Goal: Task Accomplishment & Management: Complete application form

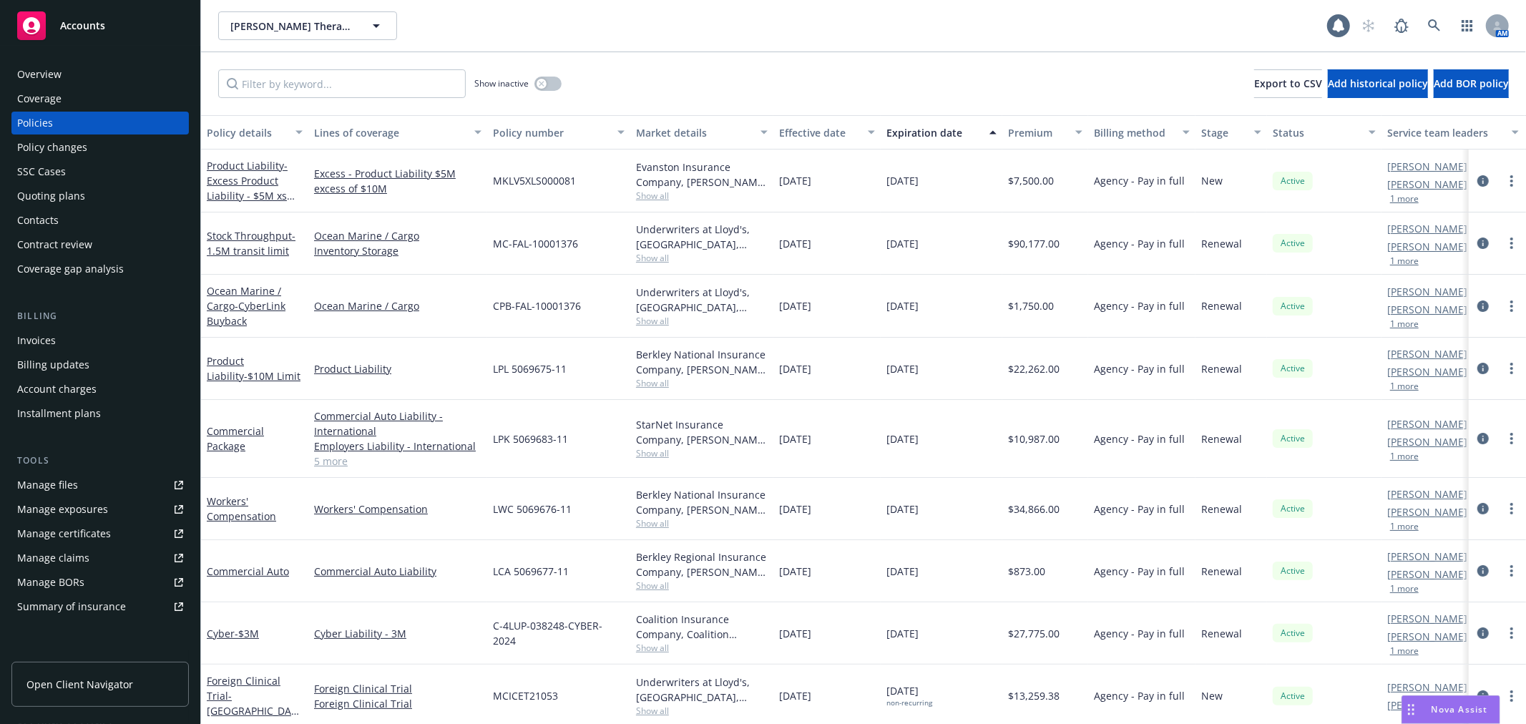
scroll to position [658, 0]
click at [833, 52] on div "Show inactive Export to CSV Add historical policy Add BOR policy" at bounding box center [863, 83] width 1325 height 63
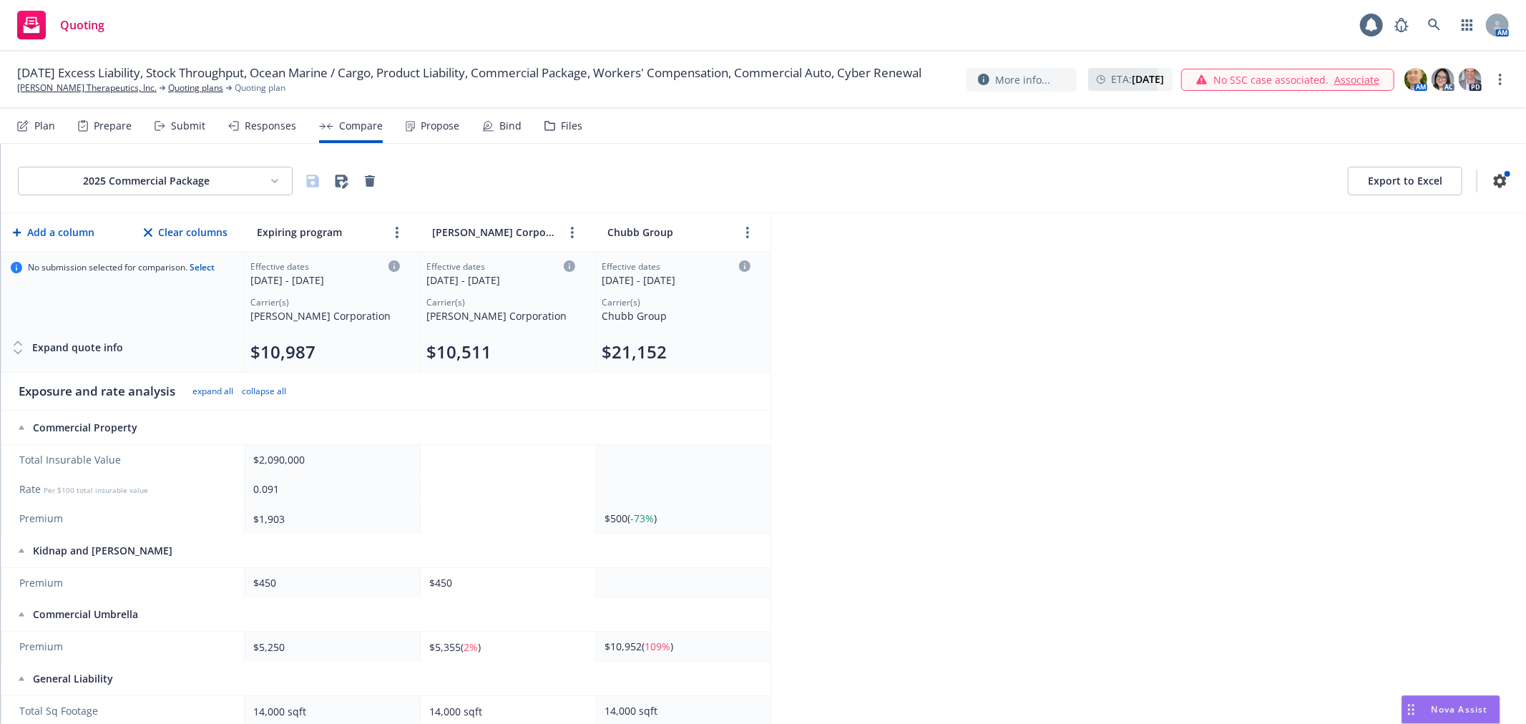
click at [179, 127] on div "Submit" at bounding box center [188, 125] width 34 height 11
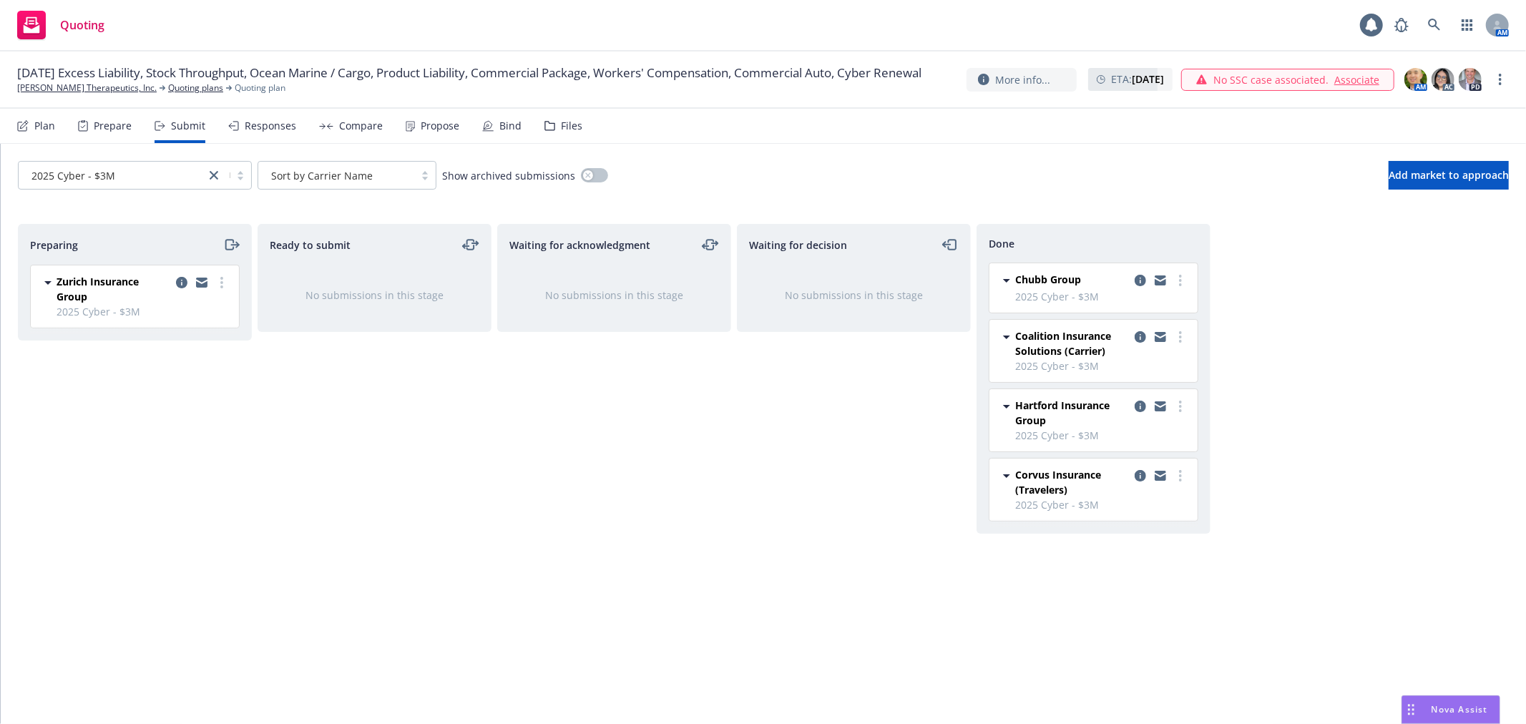
drag, startPoint x: 533, startPoint y: 405, endPoint x: 585, endPoint y: 405, distance: 52.2
click at [533, 405] on div "Waiting for acknowledgment No submissions in this stage" at bounding box center [614, 459] width 234 height 470
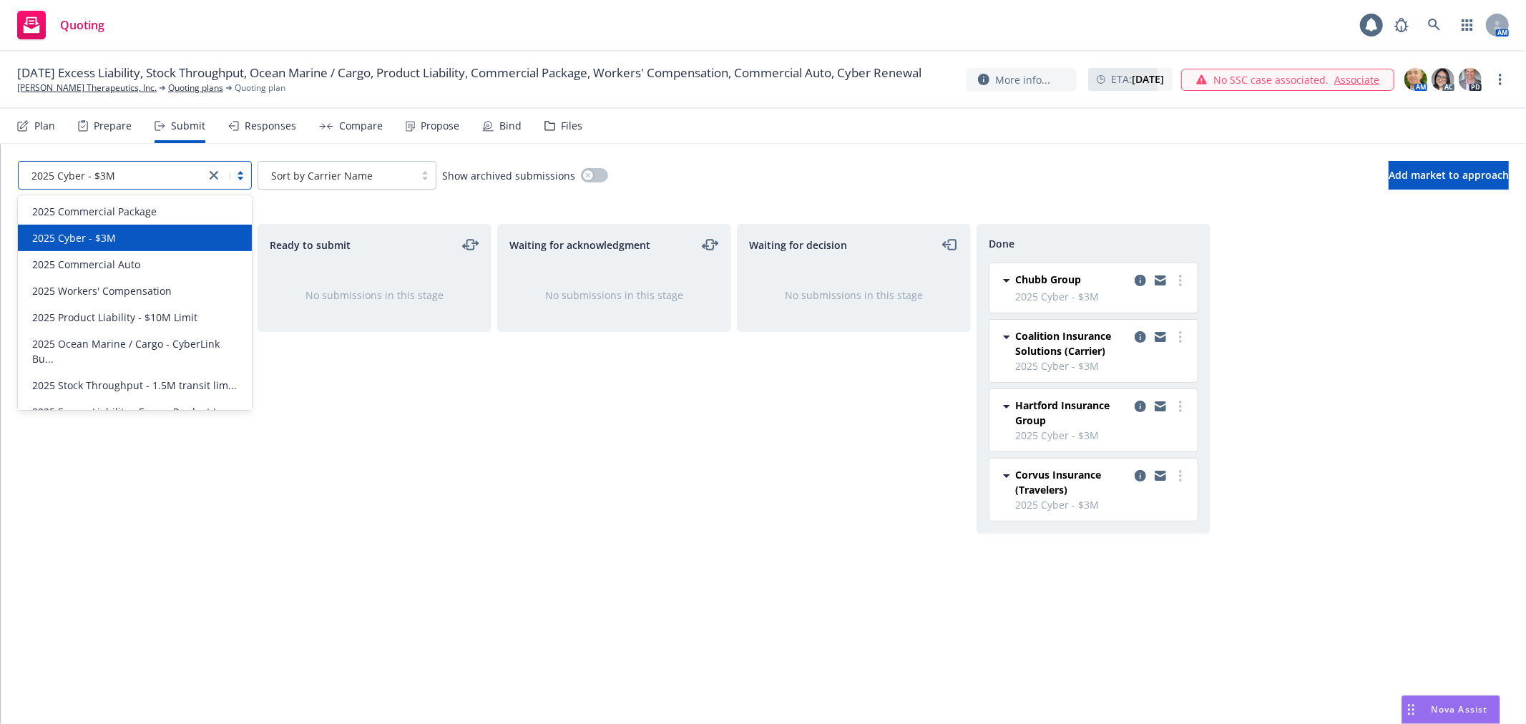
click at [215, 181] on link "close" at bounding box center [213, 175] width 17 height 17
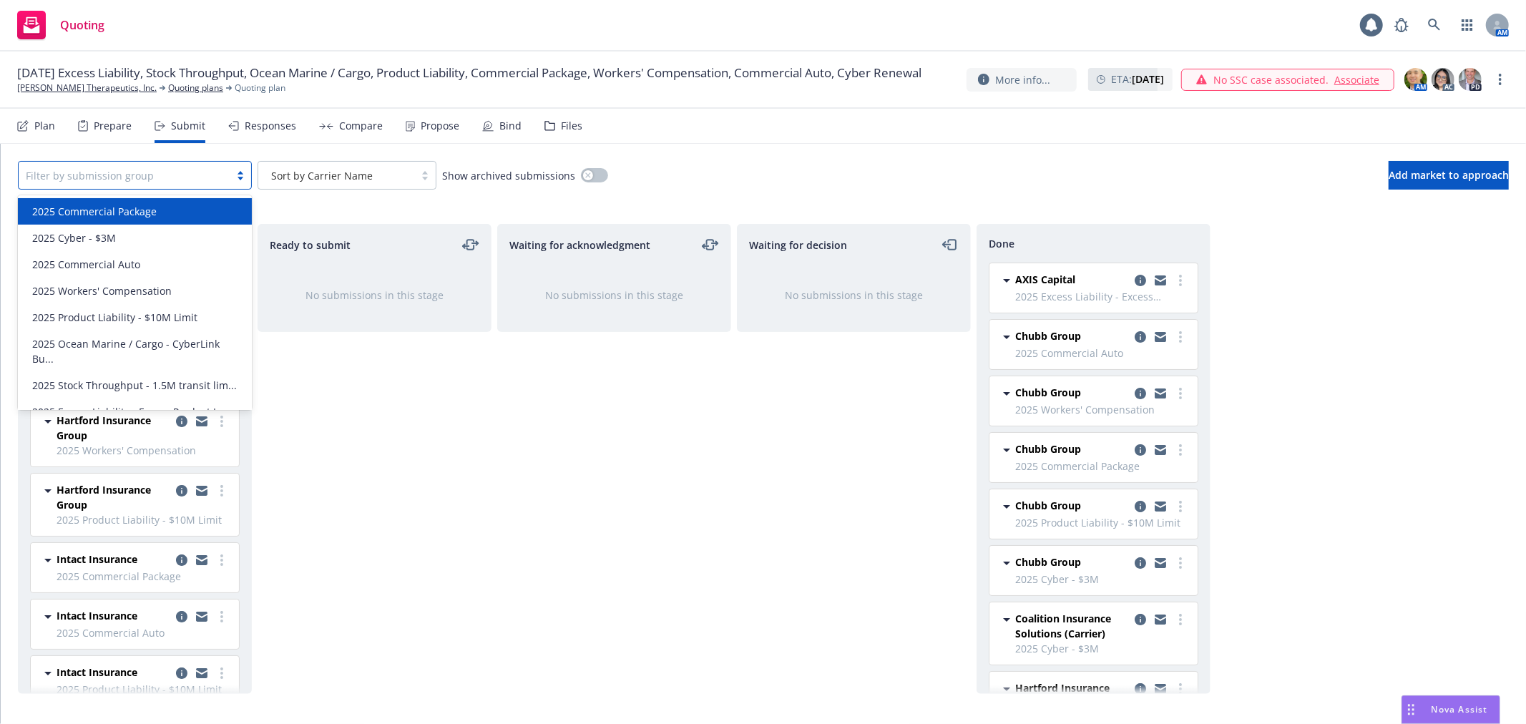
click at [197, 174] on div at bounding box center [124, 175] width 197 height 17
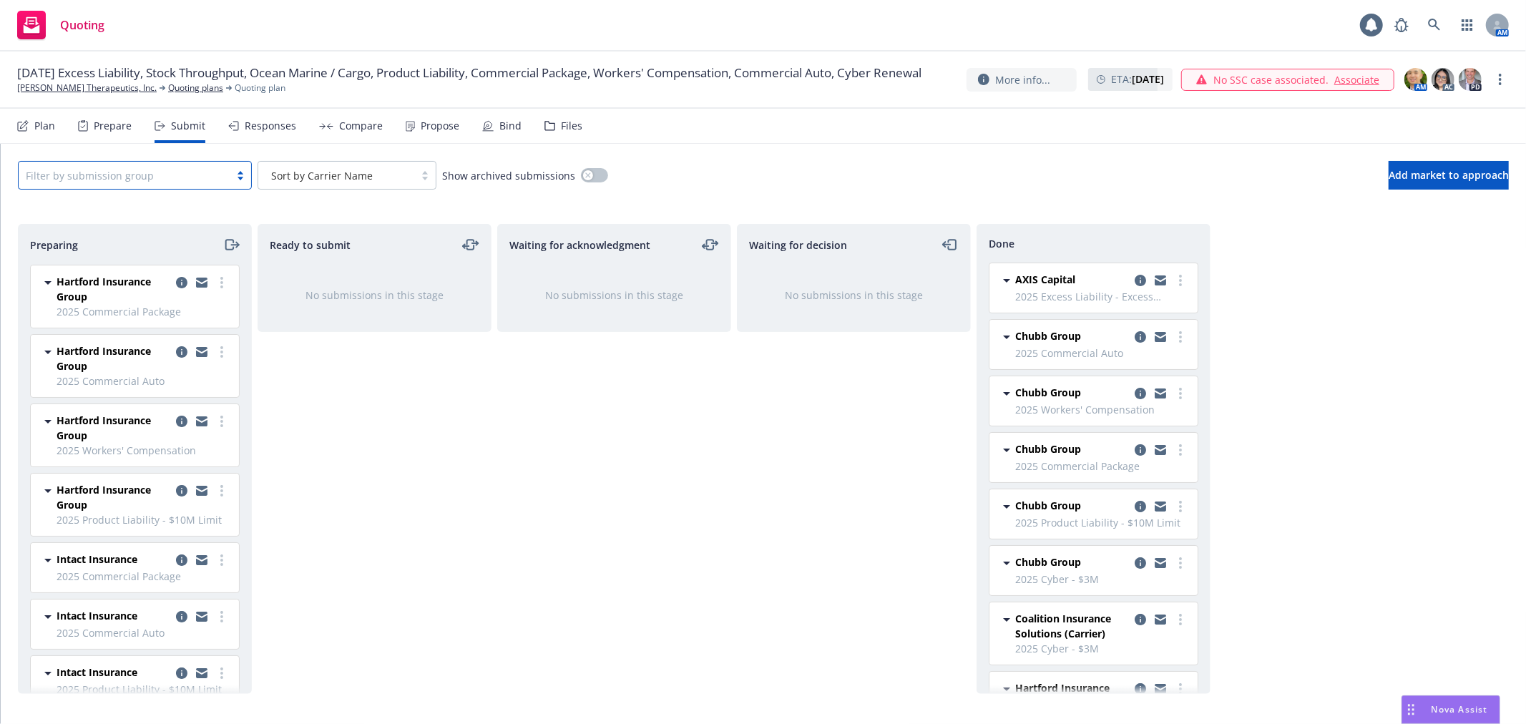
click at [197, 174] on div at bounding box center [124, 175] width 197 height 17
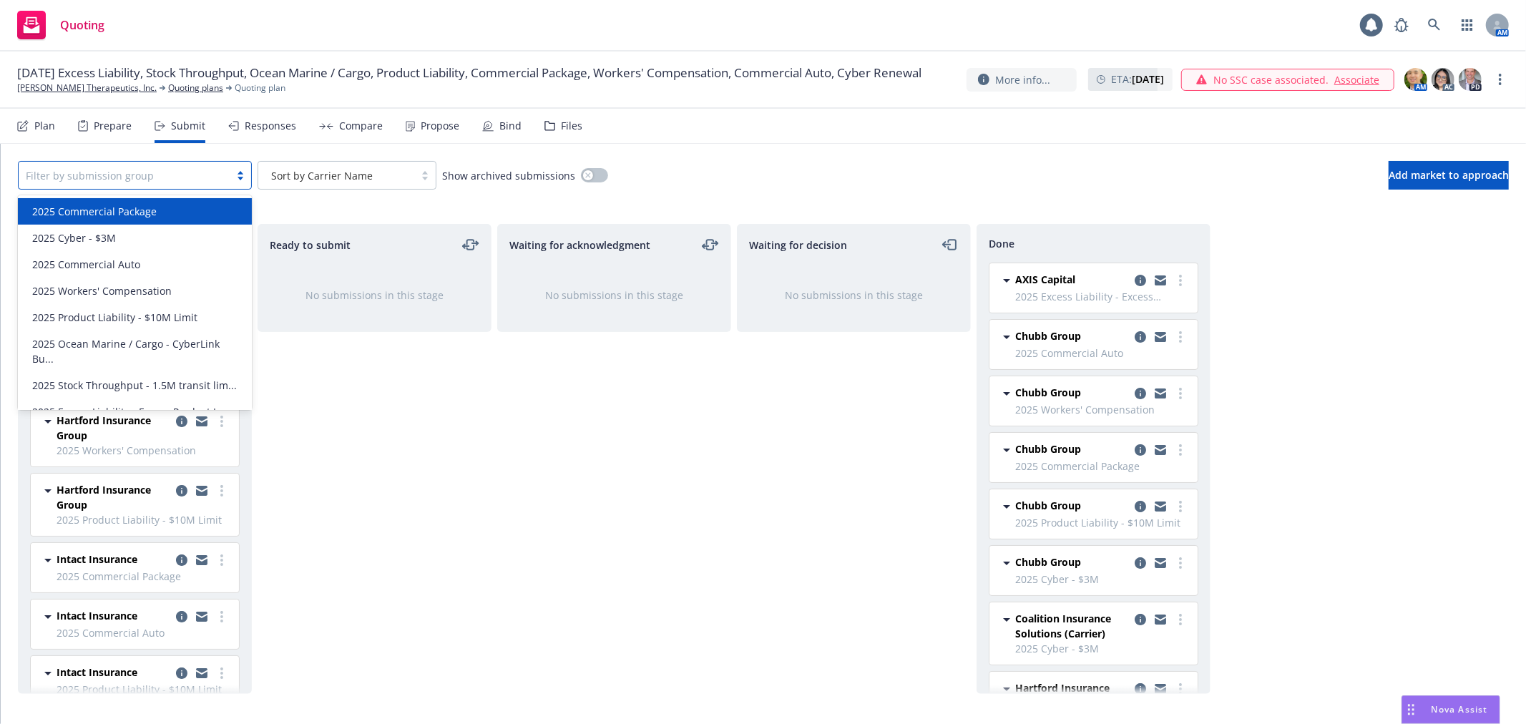
click at [139, 212] on span "2025 Commercial Package" at bounding box center [94, 211] width 124 height 15
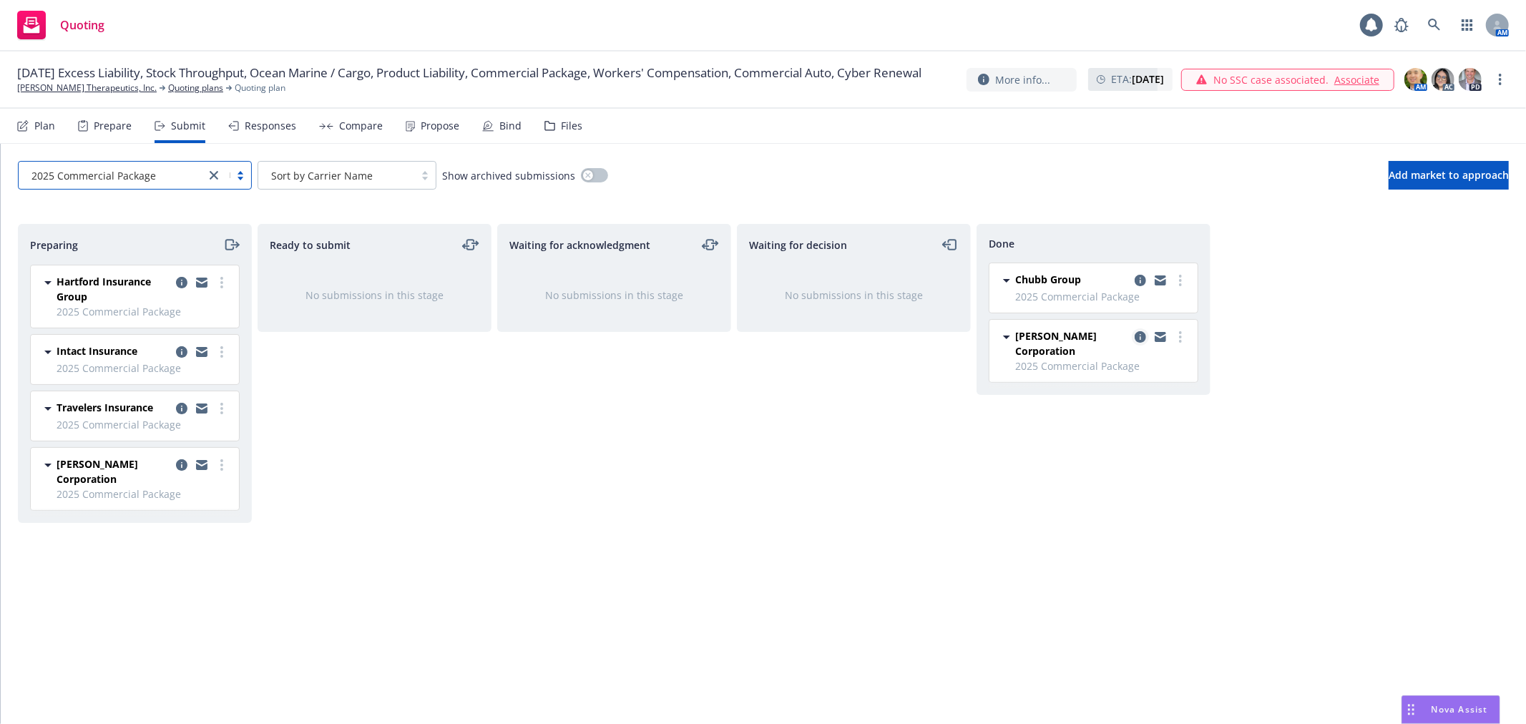
click at [1136, 338] on icon "copy logging email" at bounding box center [1139, 336] width 11 height 11
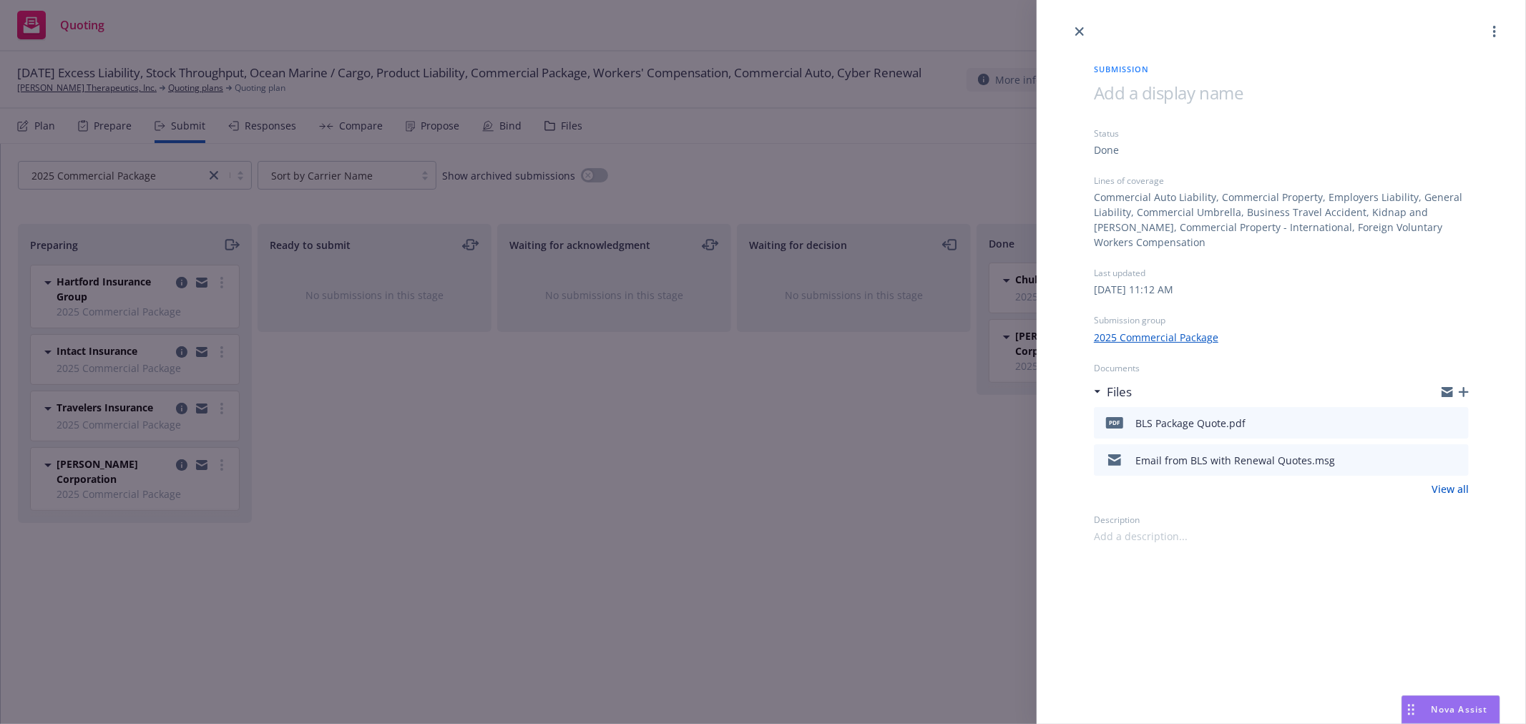
click at [1453, 417] on icon "preview file" at bounding box center [1454, 422] width 13 height 10
click at [880, 433] on div "Submission Status Done Lines of coverage Commercial Auto Liability, Commercial …" at bounding box center [763, 362] width 1526 height 724
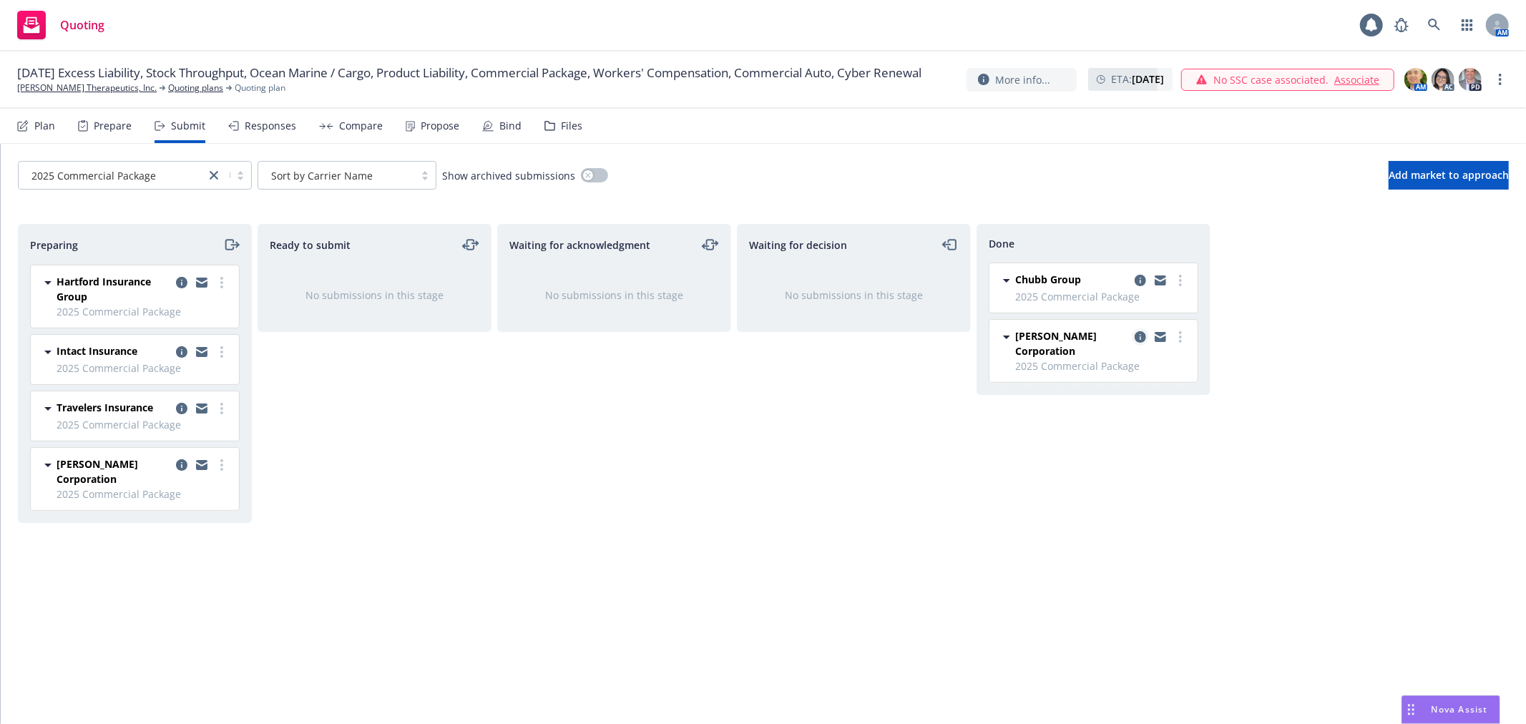
click at [1137, 341] on icon "copy logging email" at bounding box center [1139, 336] width 11 height 11
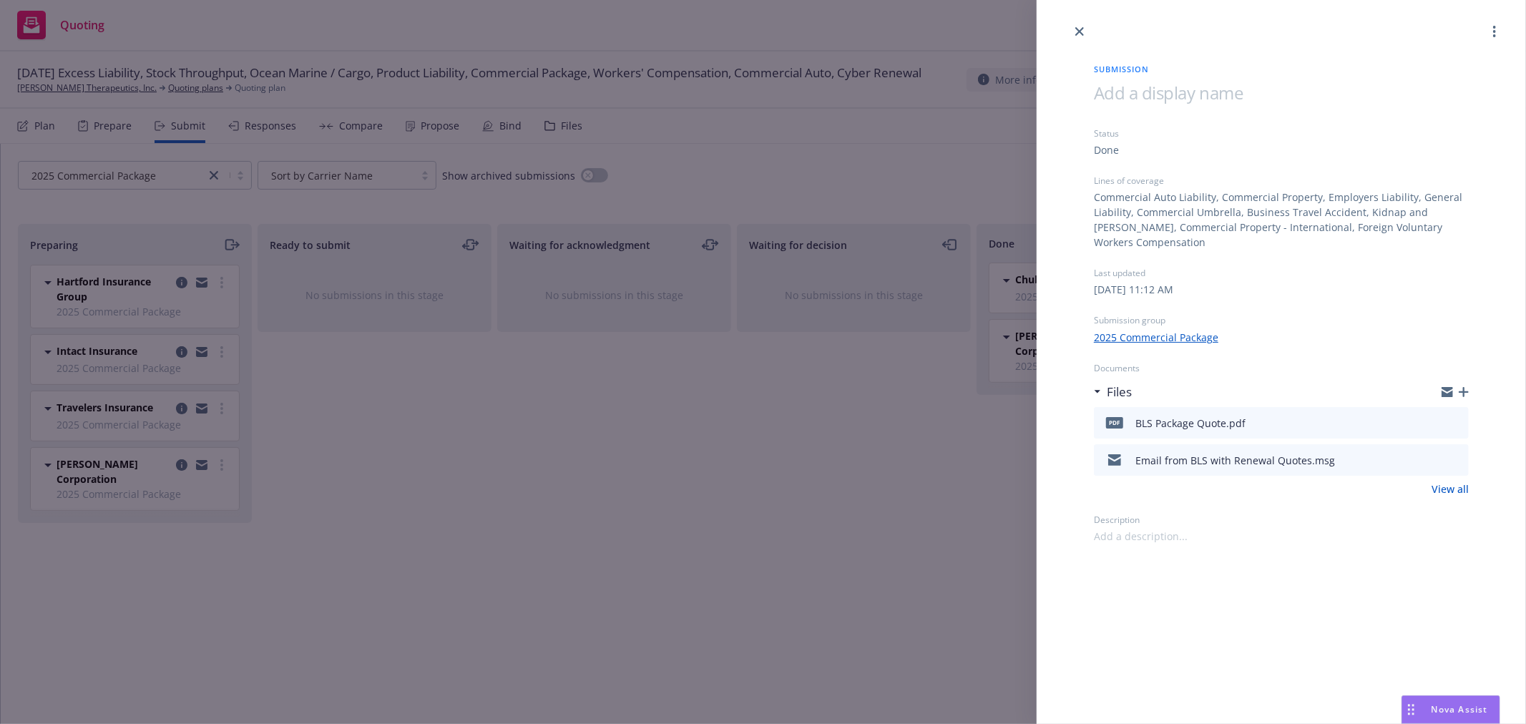
click at [895, 431] on div "Submission Status Done Lines of coverage Commercial Auto Liability, Commercial …" at bounding box center [763, 362] width 1526 height 724
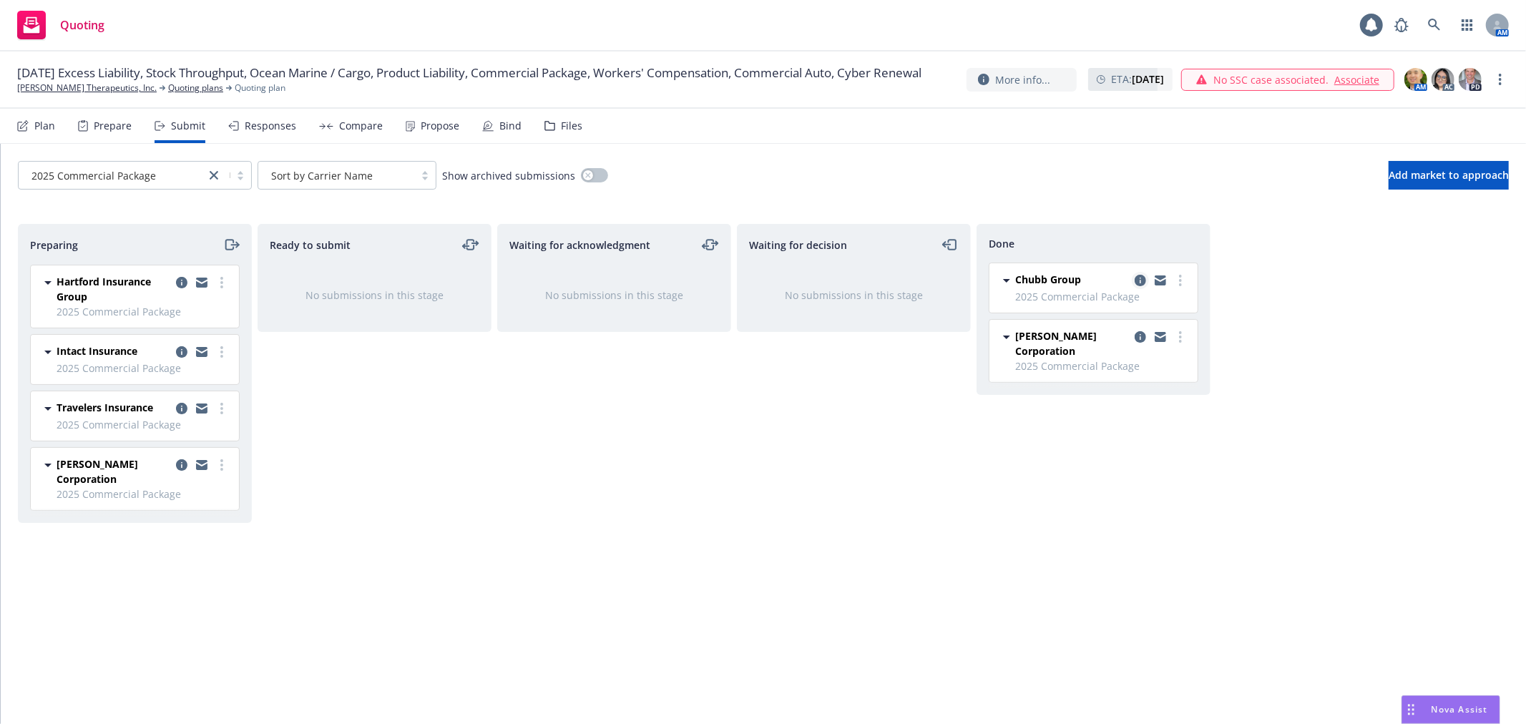
click at [1140, 280] on icon "copy logging email" at bounding box center [1139, 280] width 11 height 11
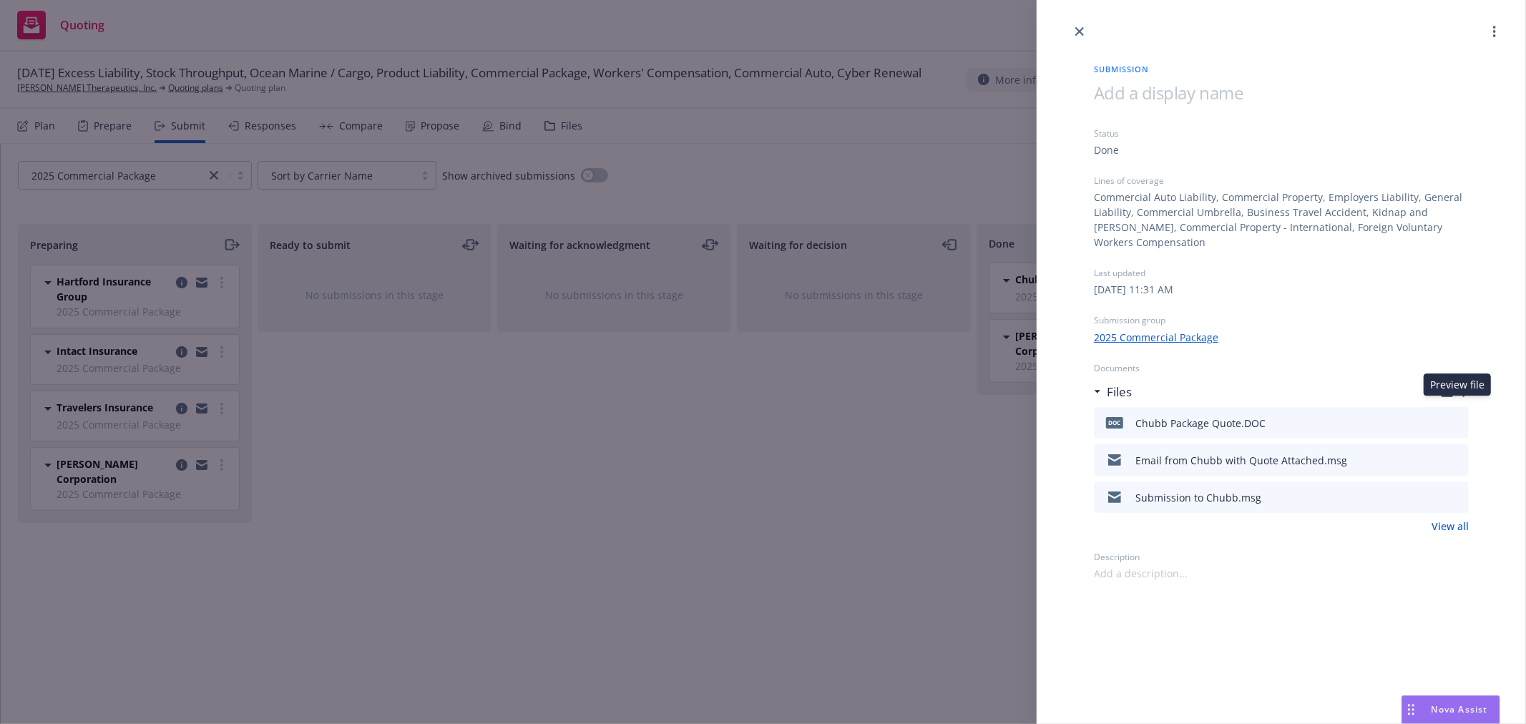
click at [1458, 417] on icon "preview file" at bounding box center [1454, 422] width 13 height 10
